Goal: Task Accomplishment & Management: Manage account settings

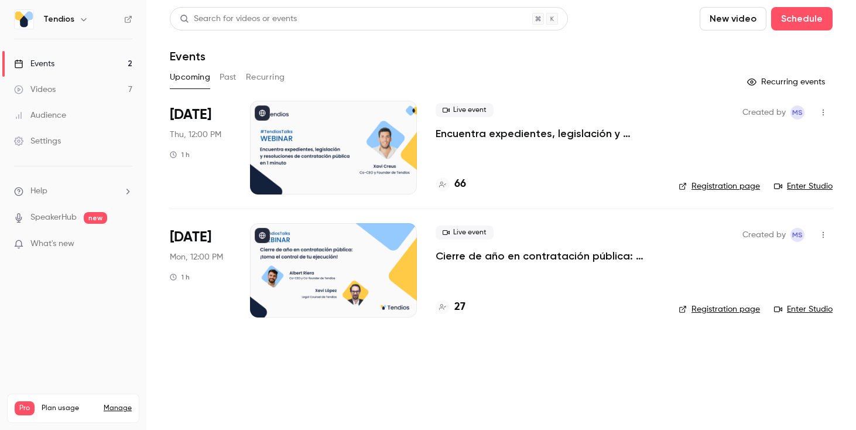
click at [724, 187] on link "Registration page" at bounding box center [718, 186] width 81 height 12
click at [823, 114] on icon "button" at bounding box center [822, 112] width 9 height 8
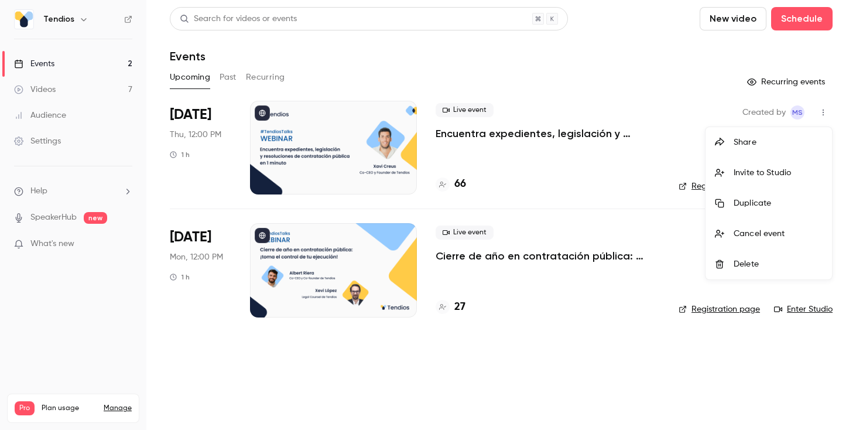
click at [607, 162] on div at bounding box center [428, 215] width 856 height 430
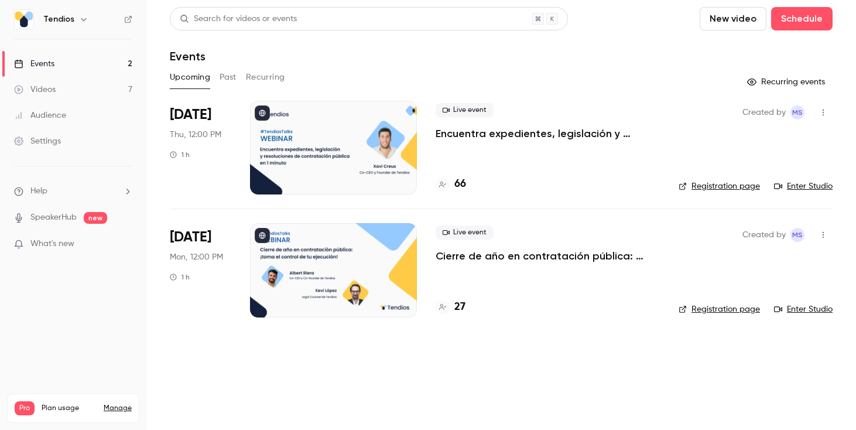
click at [819, 115] on icon "button" at bounding box center [822, 112] width 9 height 8
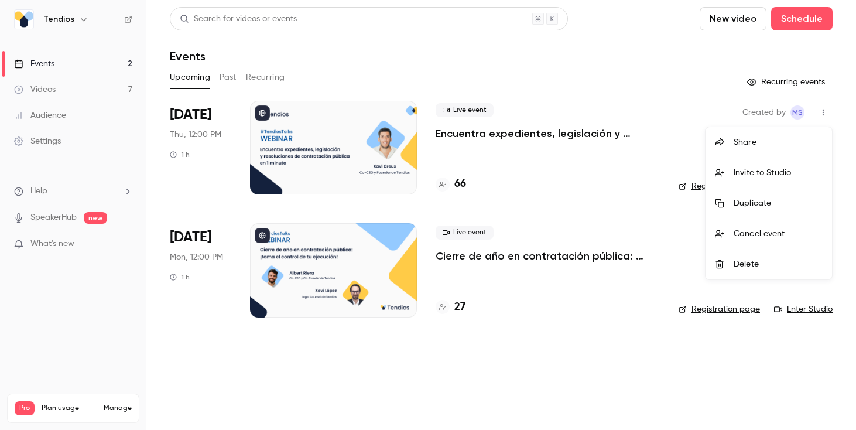
click at [767, 140] on div "Share" at bounding box center [777, 142] width 89 height 12
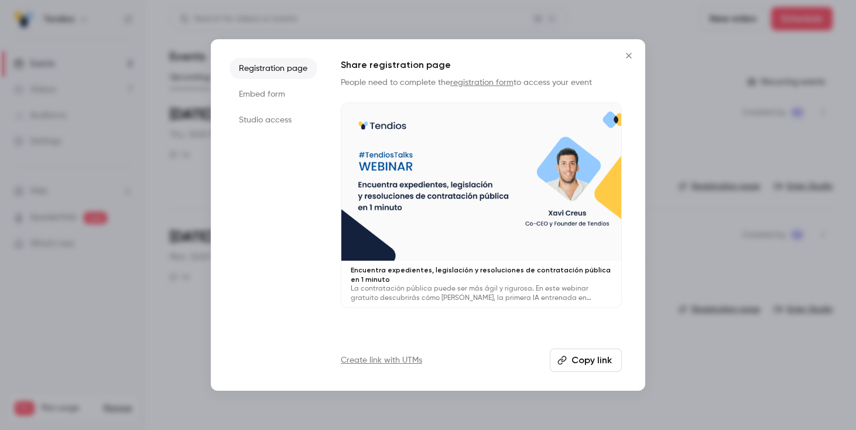
click at [266, 121] on li "Studio access" at bounding box center [273, 119] width 88 height 21
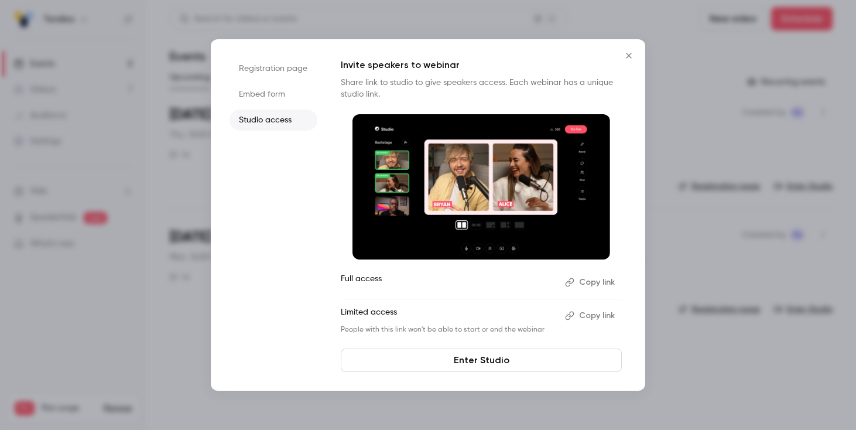
click at [264, 97] on li "Embed form" at bounding box center [273, 94] width 88 height 21
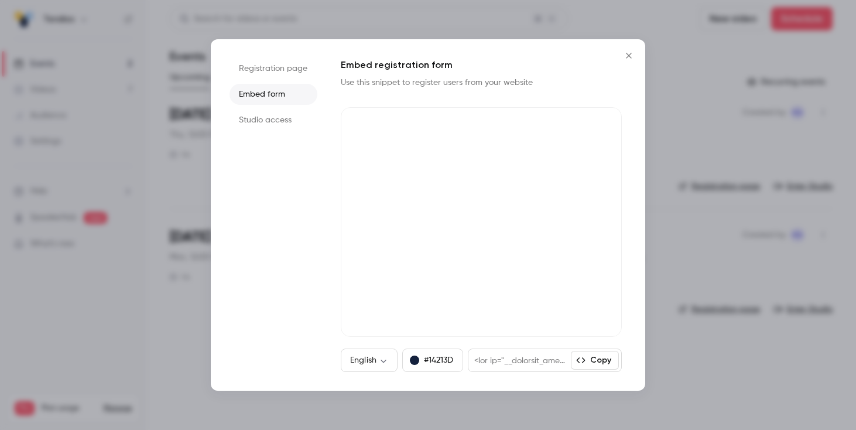
click at [275, 66] on li "Registration page" at bounding box center [273, 68] width 88 height 21
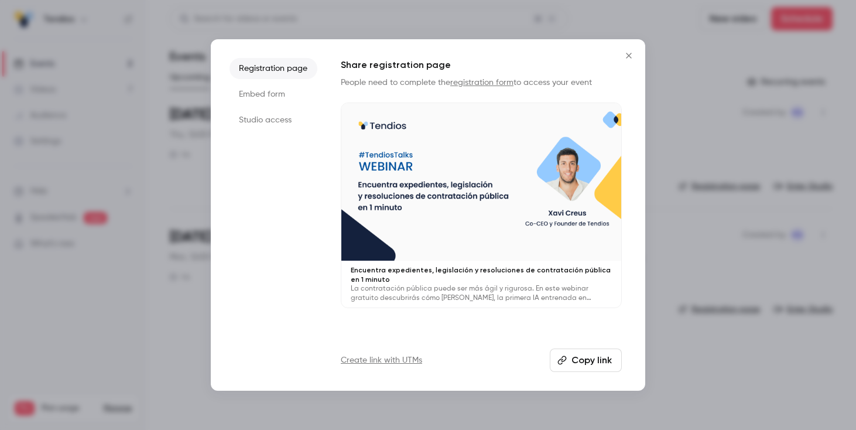
click at [485, 81] on link "registration form" at bounding box center [481, 82] width 63 height 8
click at [627, 51] on icon "Close" at bounding box center [629, 55] width 14 height 9
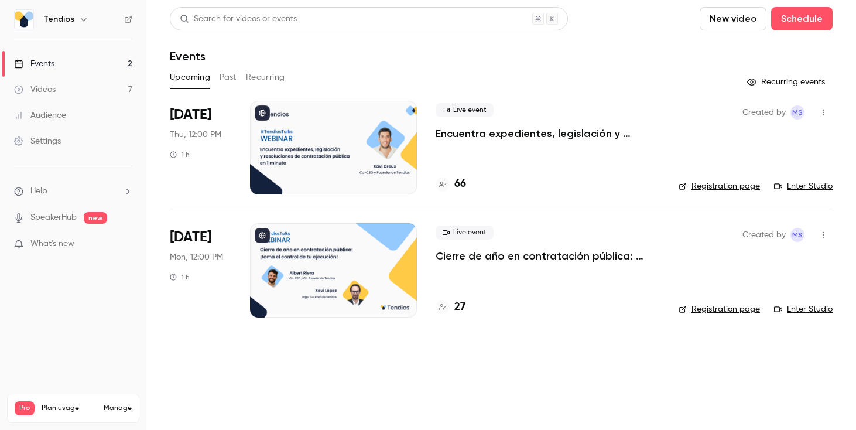
click at [229, 77] on button "Past" at bounding box center [227, 77] width 17 height 19
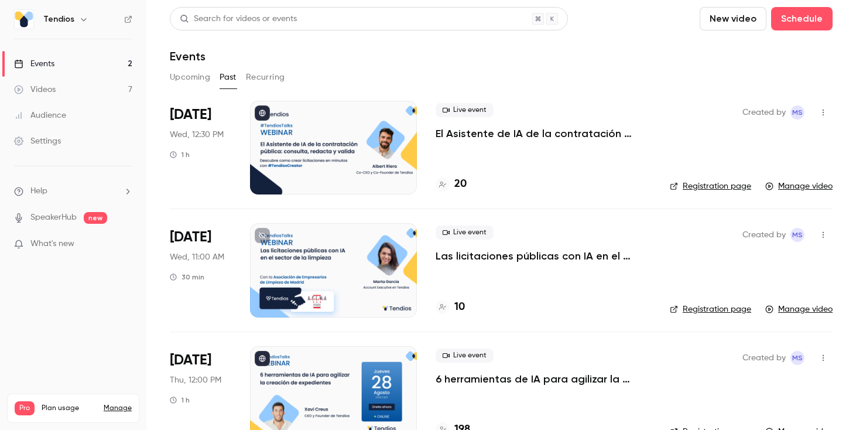
click at [55, 90] on div "Videos" at bounding box center [35, 90] width 42 height 12
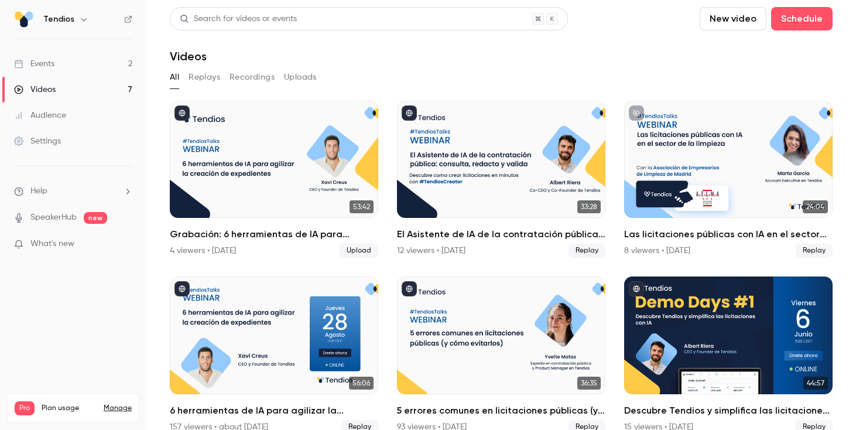
click at [201, 77] on button "Replays" at bounding box center [204, 77] width 32 height 19
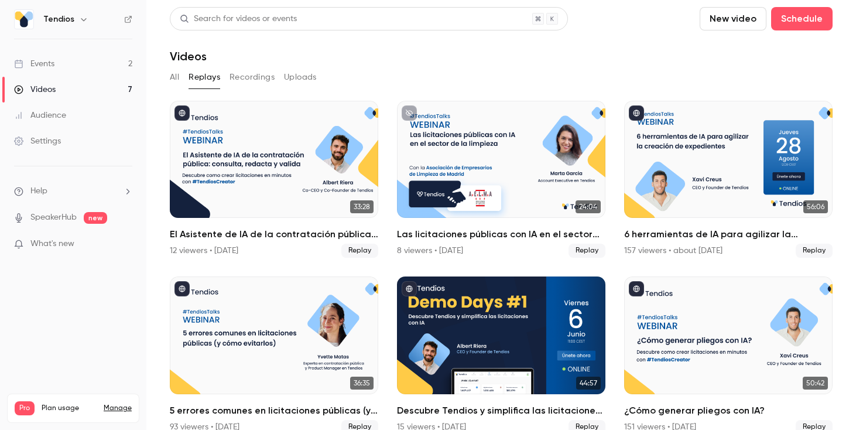
scroll to position [18, 0]
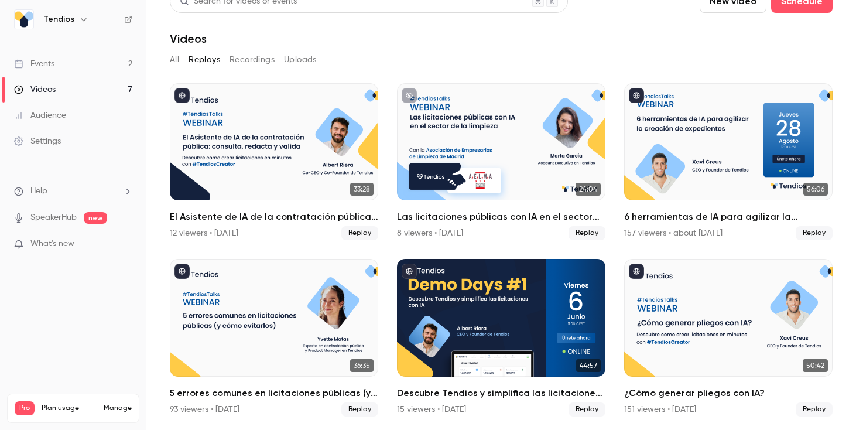
click at [66, 62] on link "Events 2" at bounding box center [73, 64] width 146 height 26
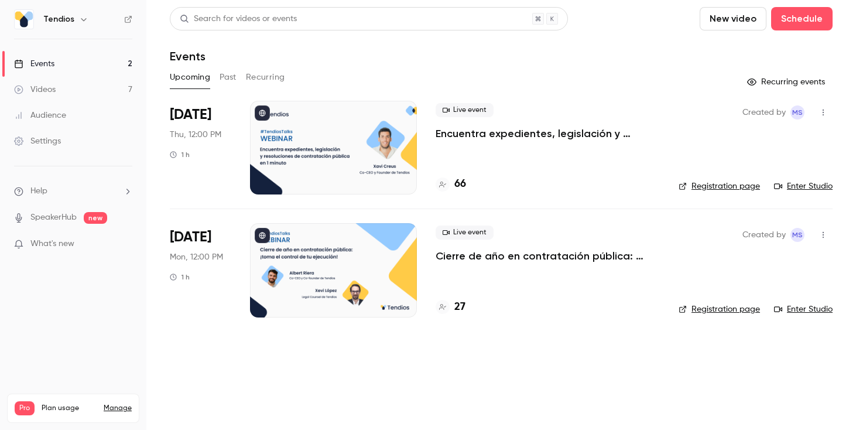
click at [510, 132] on p "Encuentra expedientes, legislación y resoluciones de contratación pública en 1 …" at bounding box center [547, 133] width 224 height 14
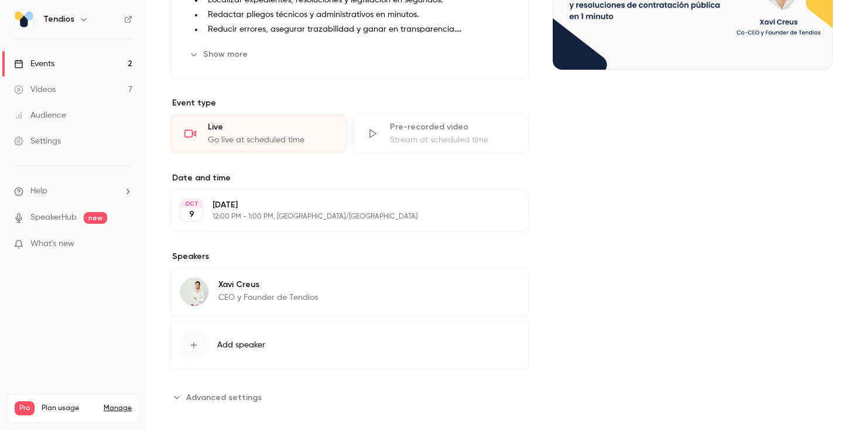
scroll to position [205, 0]
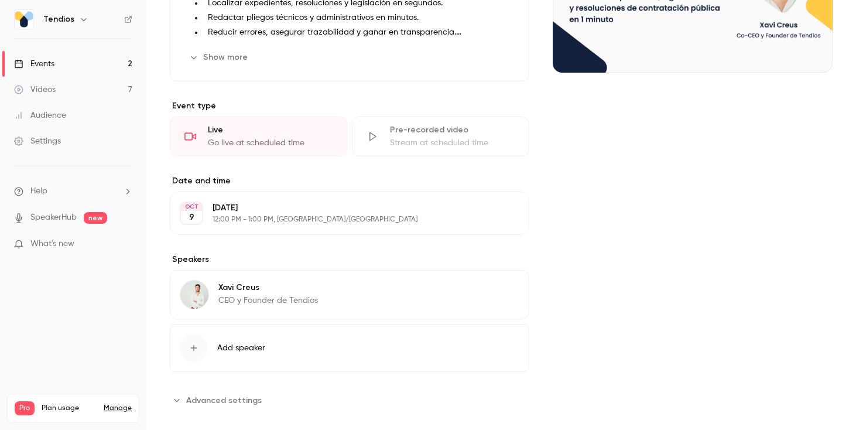
click at [216, 394] on span "Advanced settings" at bounding box center [224, 400] width 76 height 12
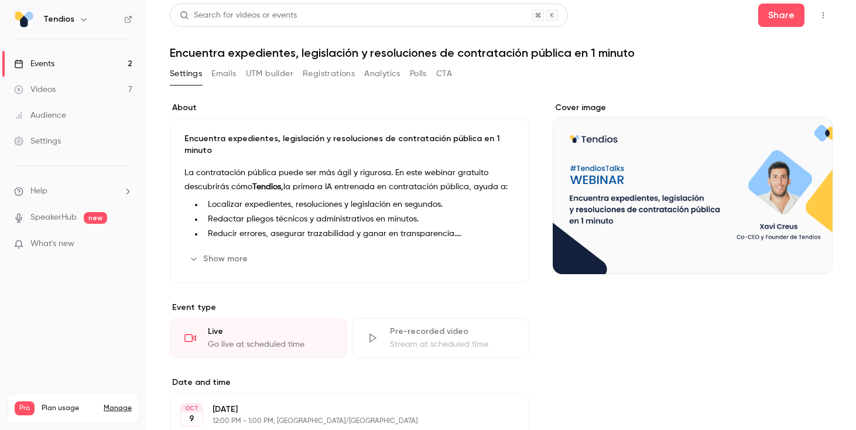
scroll to position [3, 0]
click at [47, 114] on div "Audience" at bounding box center [40, 115] width 52 height 12
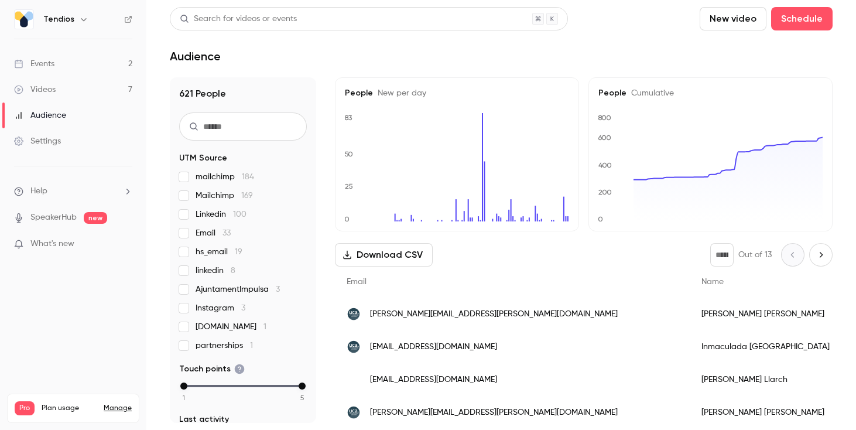
click at [51, 63] on div "Events" at bounding box center [34, 64] width 40 height 12
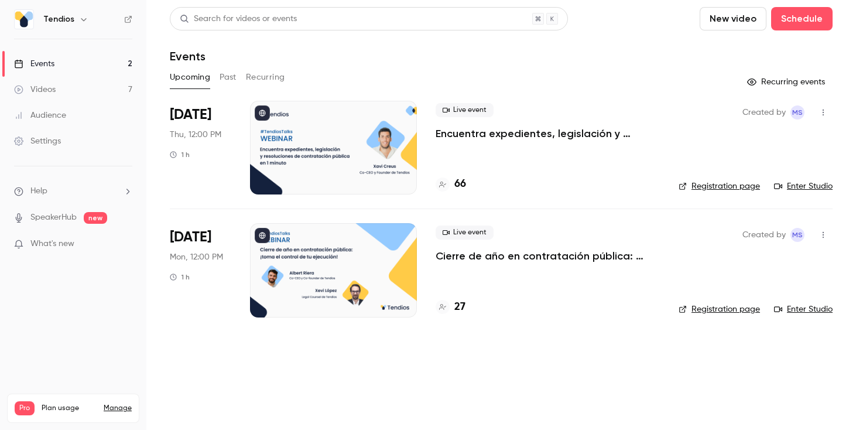
click at [541, 135] on p "Encuentra expedientes, legislación y resoluciones de contratación pública en 1 …" at bounding box center [547, 133] width 224 height 14
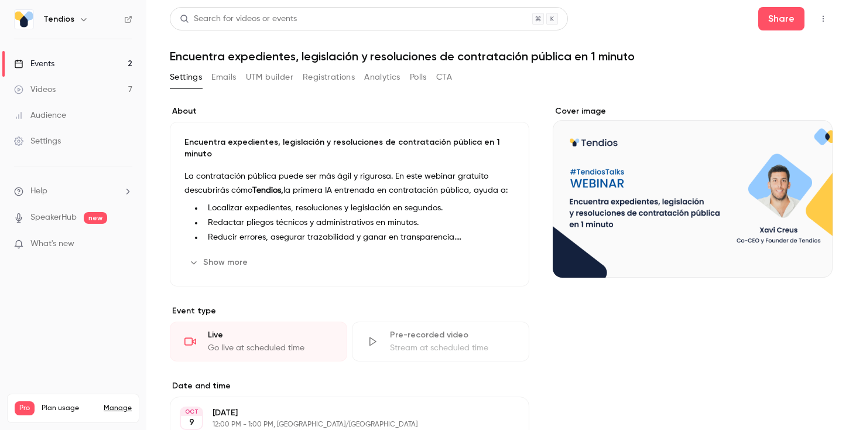
click at [327, 77] on button "Registrations" at bounding box center [329, 77] width 52 height 19
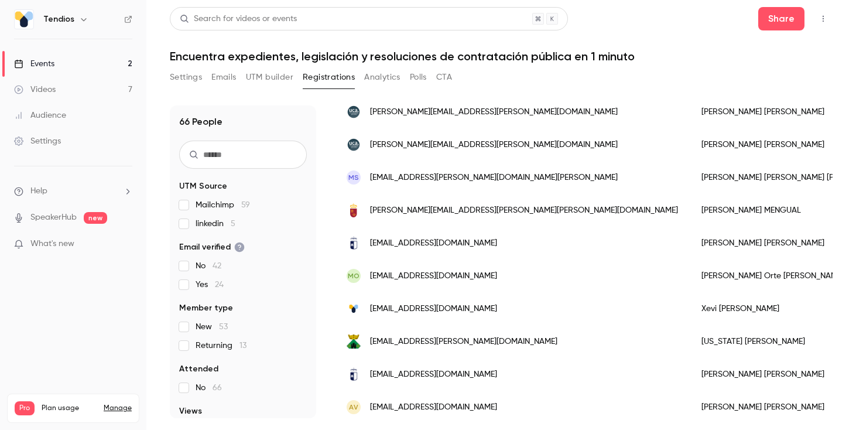
scroll to position [228, 0]
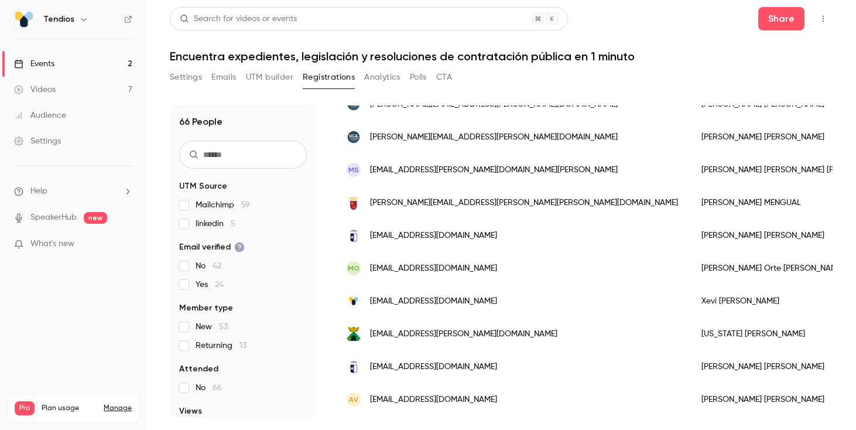
click at [381, 77] on button "Analytics" at bounding box center [382, 77] width 36 height 19
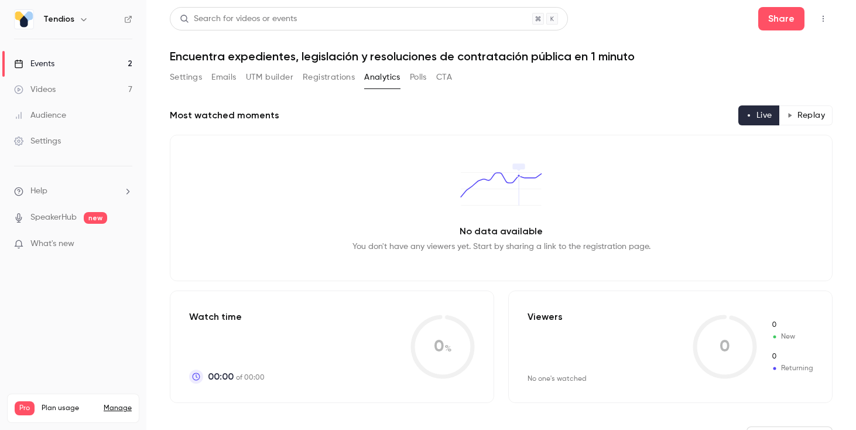
click at [413, 78] on button "Polls" at bounding box center [418, 77] width 17 height 19
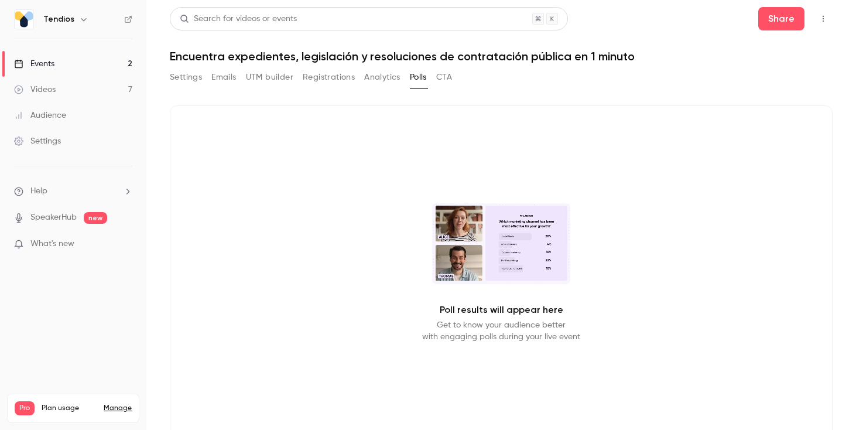
click at [192, 74] on button "Settings" at bounding box center [186, 77] width 32 height 19
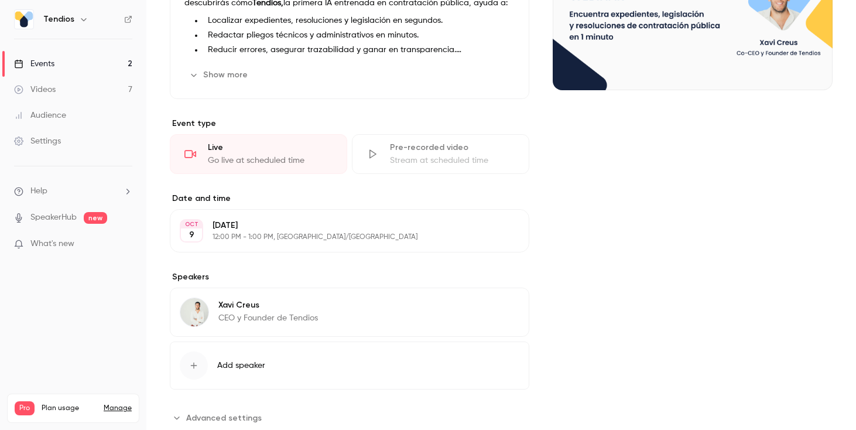
scroll to position [208, 0]
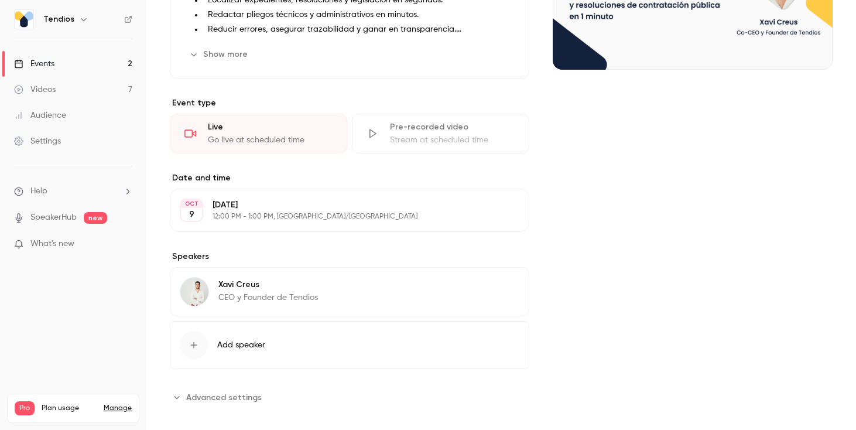
click at [220, 391] on span "Advanced settings" at bounding box center [224, 397] width 76 height 12
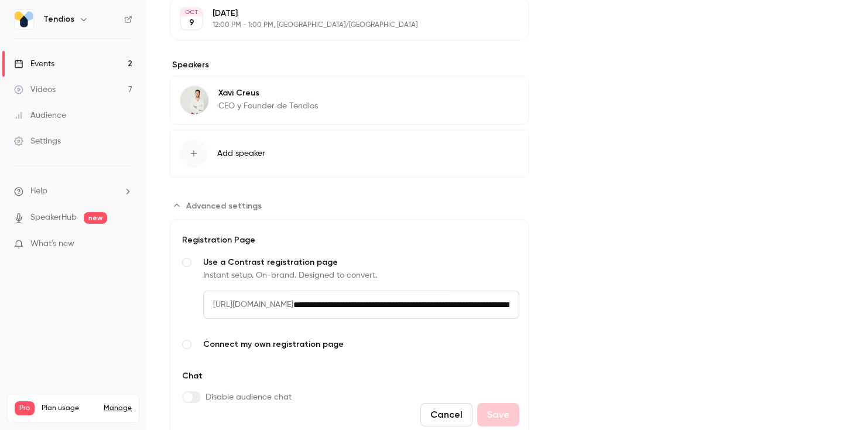
scroll to position [399, 0]
click at [64, 143] on link "Settings" at bounding box center [73, 141] width 146 height 26
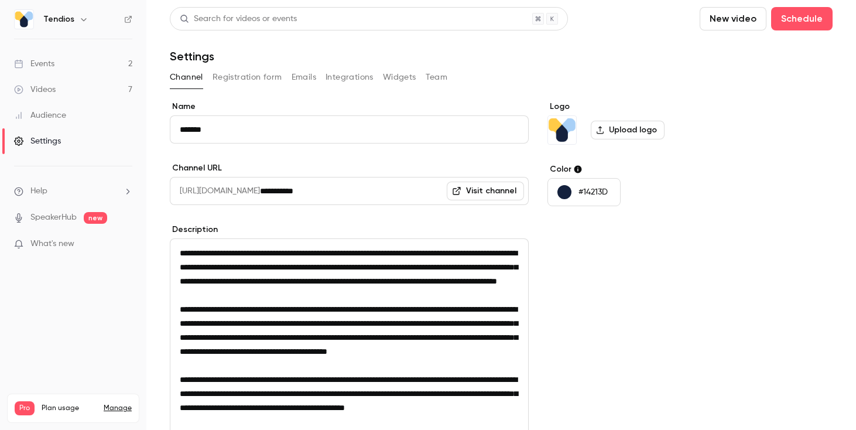
click at [257, 79] on button "Registration form" at bounding box center [247, 77] width 70 height 19
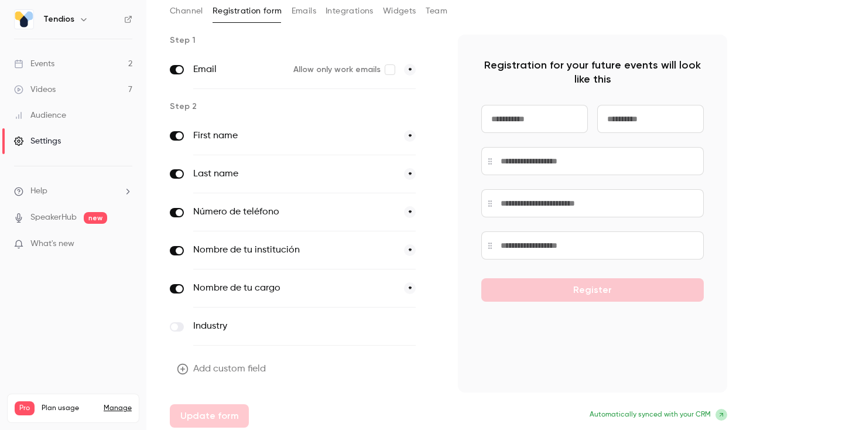
scroll to position [66, 0]
click at [271, 290] on label "Nombre de tu cargo" at bounding box center [293, 289] width 201 height 14
click at [431, 291] on icon "button" at bounding box center [432, 289] width 6 height 6
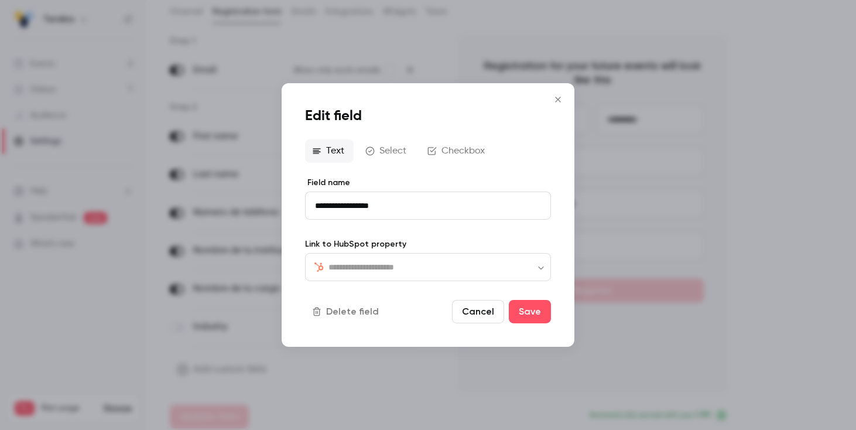
type input "*********"
click at [639, 354] on div at bounding box center [428, 215] width 856 height 430
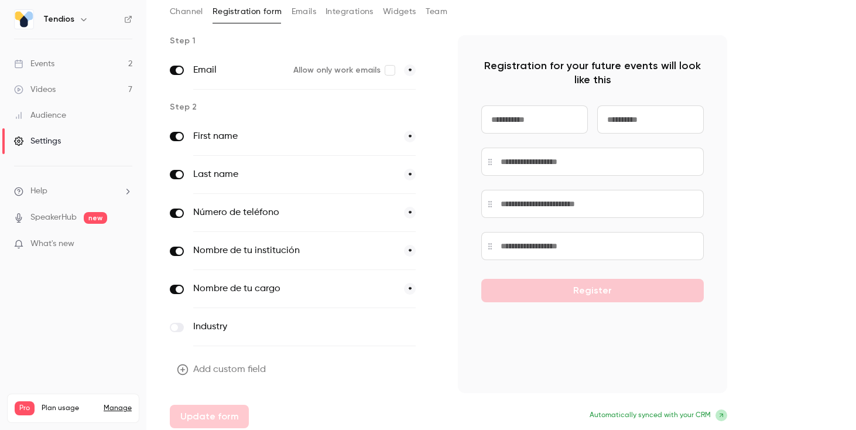
click at [49, 64] on div "Events" at bounding box center [34, 64] width 40 height 12
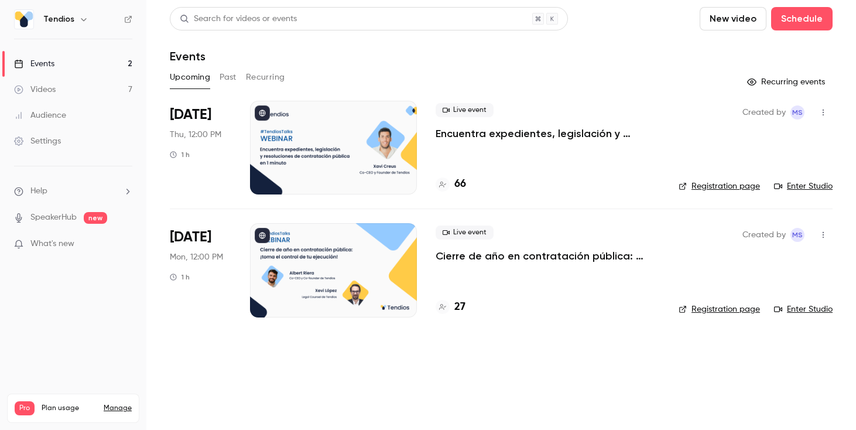
click at [823, 121] on button "button" at bounding box center [823, 112] width 19 height 19
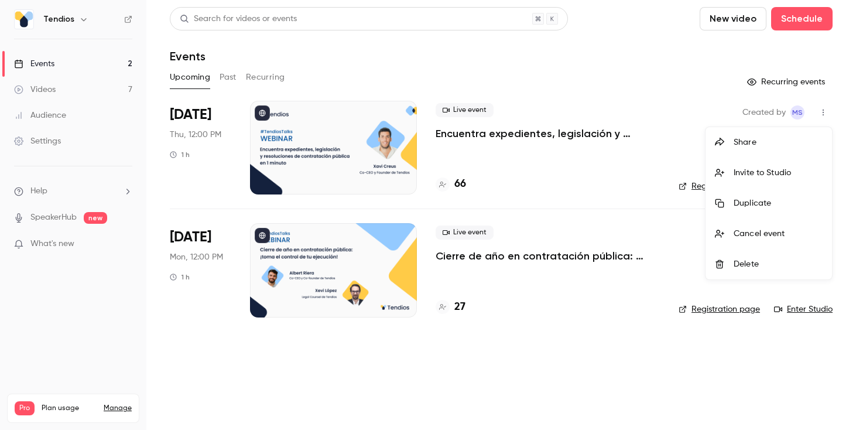
click at [599, 152] on div at bounding box center [428, 215] width 856 height 430
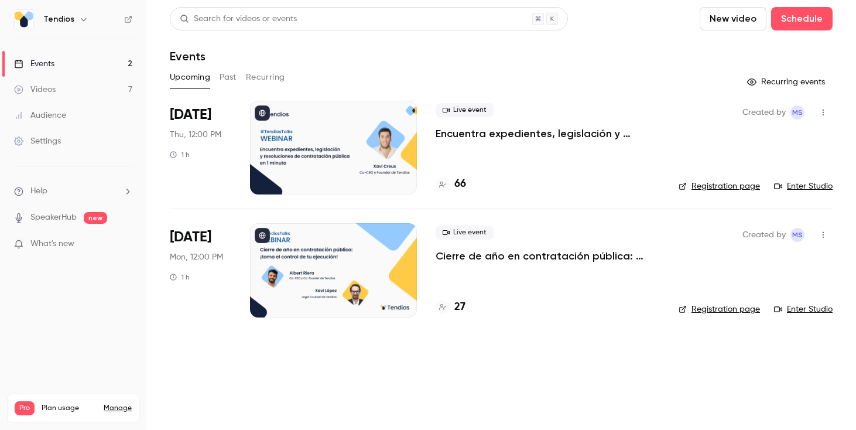
click at [685, 187] on icon at bounding box center [682, 186] width 7 height 7
click at [715, 146] on div "Created by MS Registration page Enter Studio" at bounding box center [755, 148] width 154 height 94
click at [827, 115] on icon "button" at bounding box center [822, 112] width 9 height 8
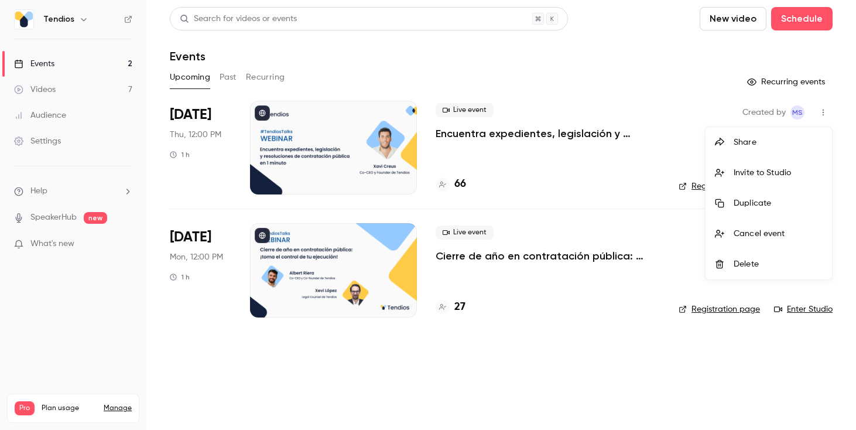
click at [775, 142] on div "Share" at bounding box center [777, 142] width 89 height 12
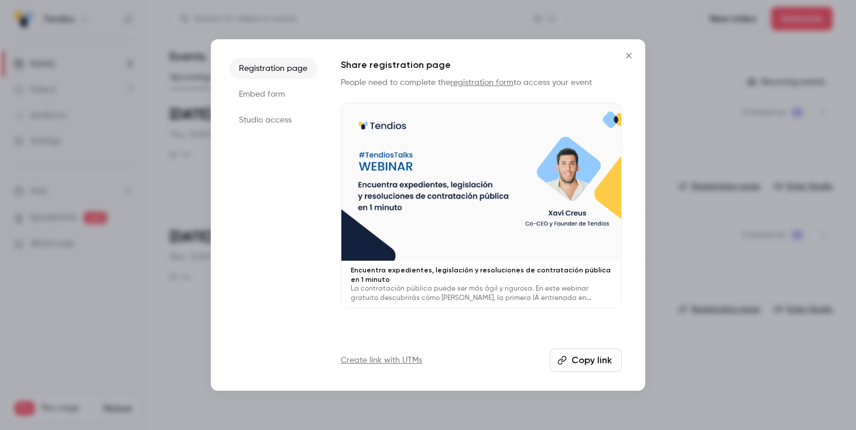
click at [570, 359] on button "Copy link" at bounding box center [586, 359] width 72 height 23
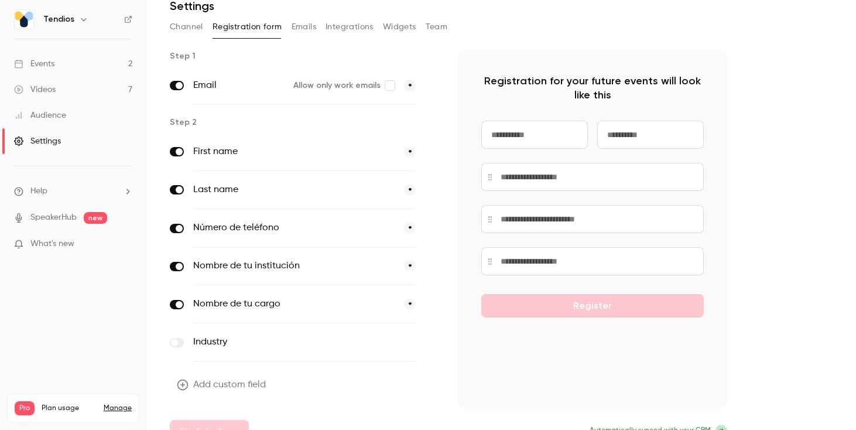
scroll to position [48, 0]
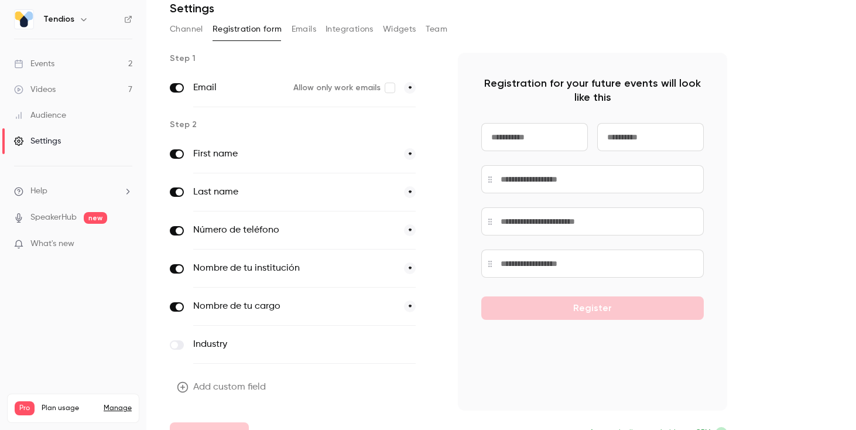
click at [428, 307] on icon "button" at bounding box center [431, 306] width 7 height 7
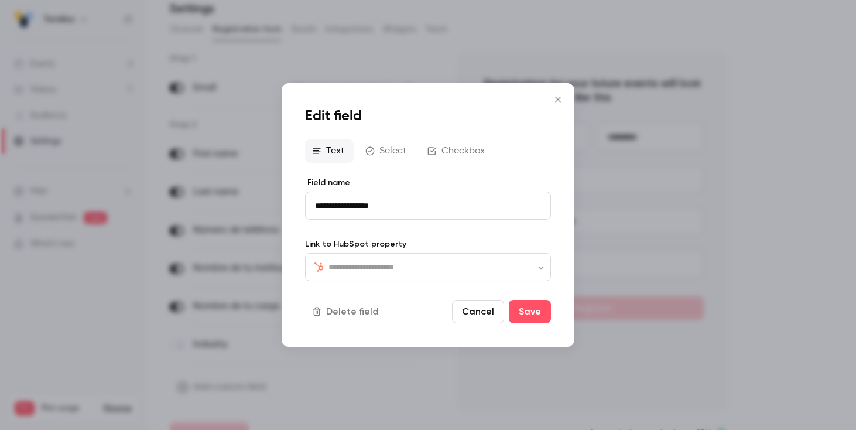
type input "*********"
click at [712, 135] on div at bounding box center [428, 215] width 856 height 430
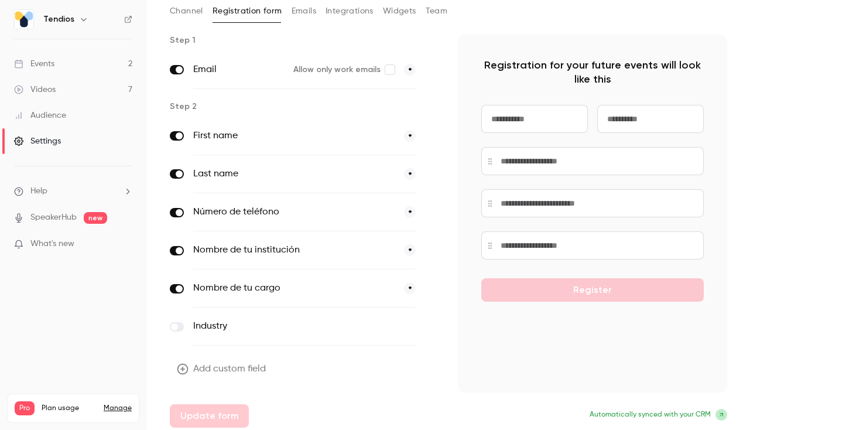
scroll to position [71, 0]
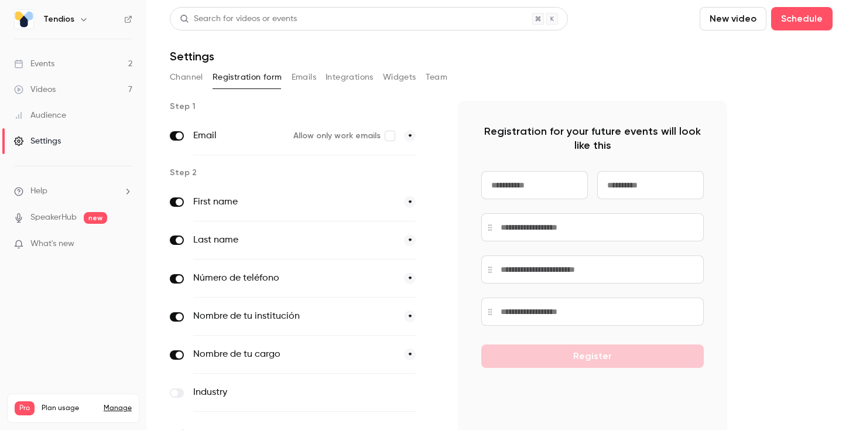
scroll to position [71, 0]
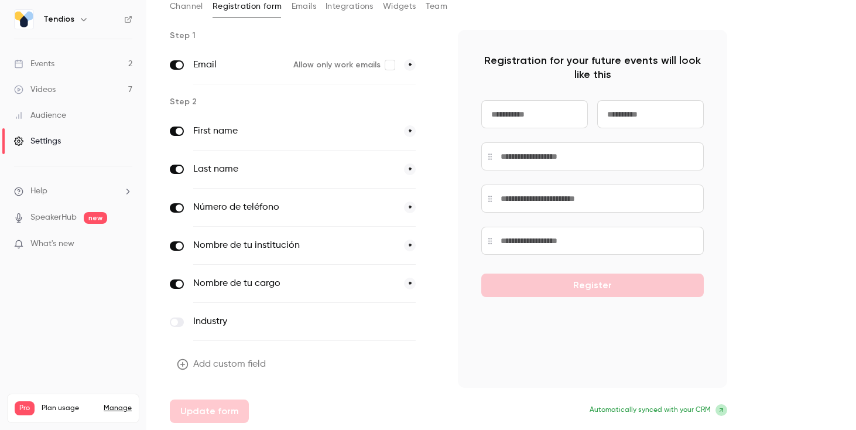
click at [188, 10] on button "Channel" at bounding box center [186, 6] width 33 height 19
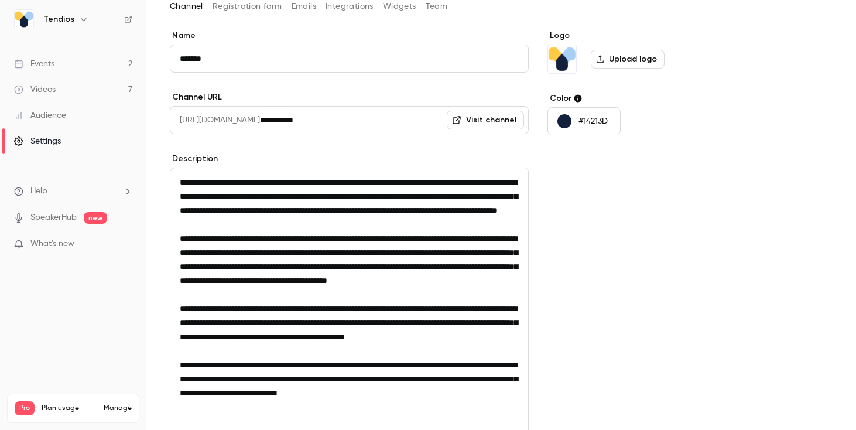
scroll to position [244, 0]
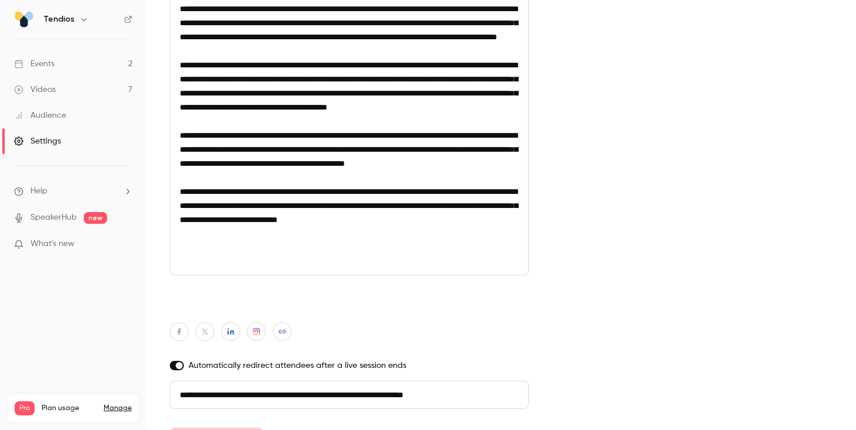
click at [70, 63] on link "Events 2" at bounding box center [73, 64] width 146 height 26
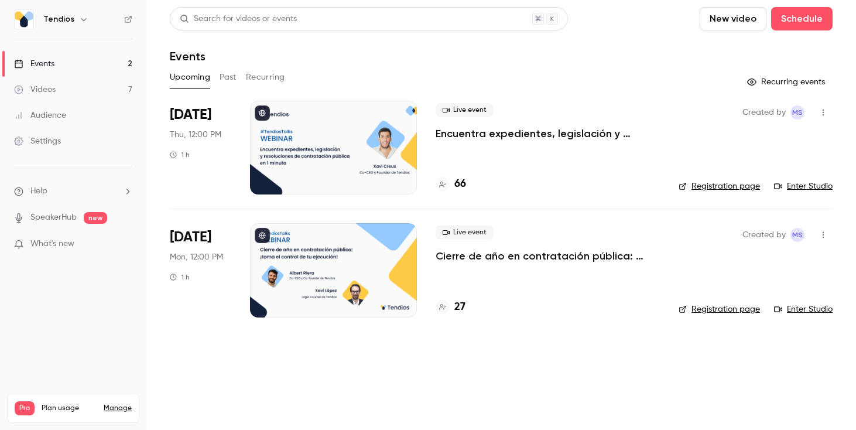
click at [801, 184] on link "Enter Studio" at bounding box center [803, 186] width 59 height 12
